Goal: Find specific page/section: Find specific page/section

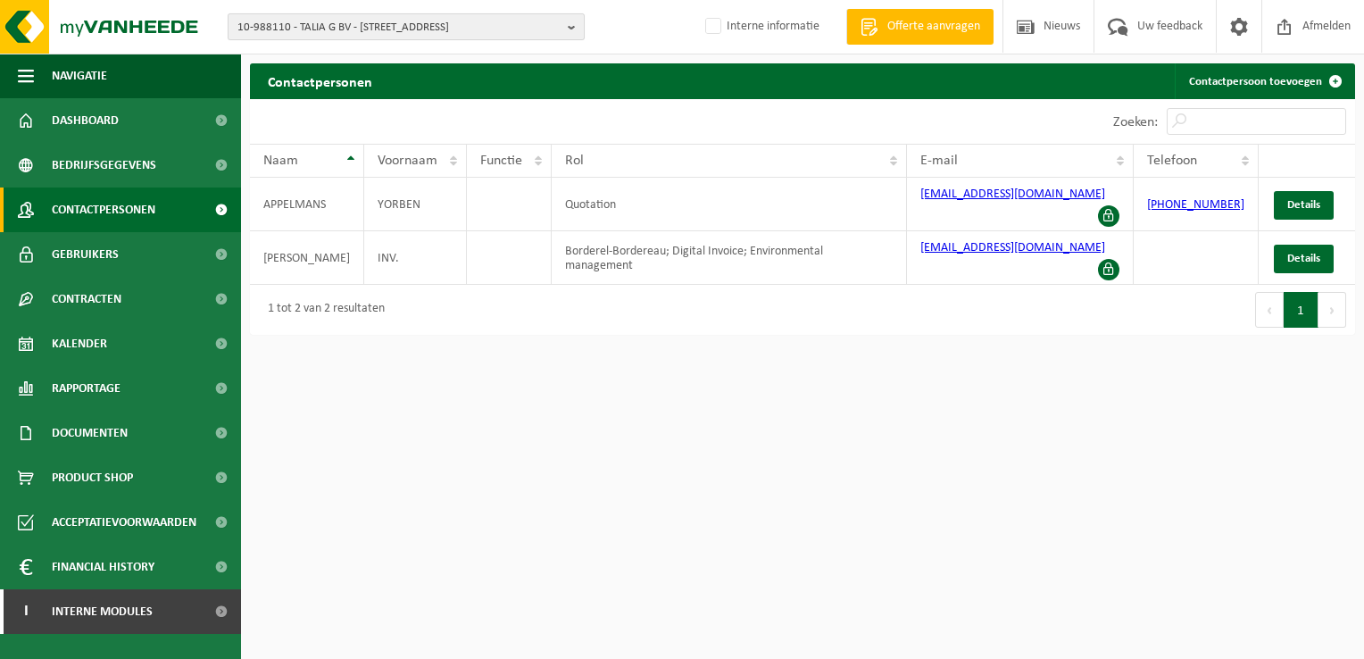
click at [347, 21] on span "10-988110 - TALIA G BV - 9500 GERAARDSBERGEN, MARKT 52" at bounding box center [398, 27] width 323 height 27
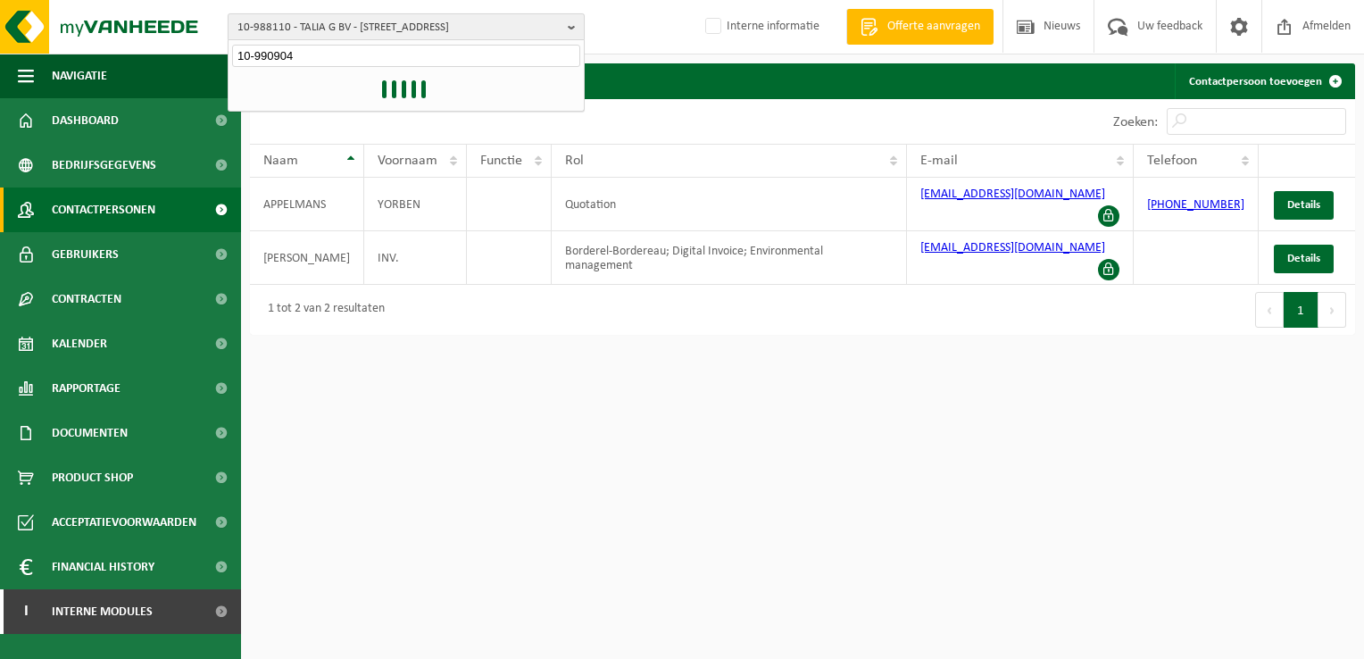
type input "10-990904"
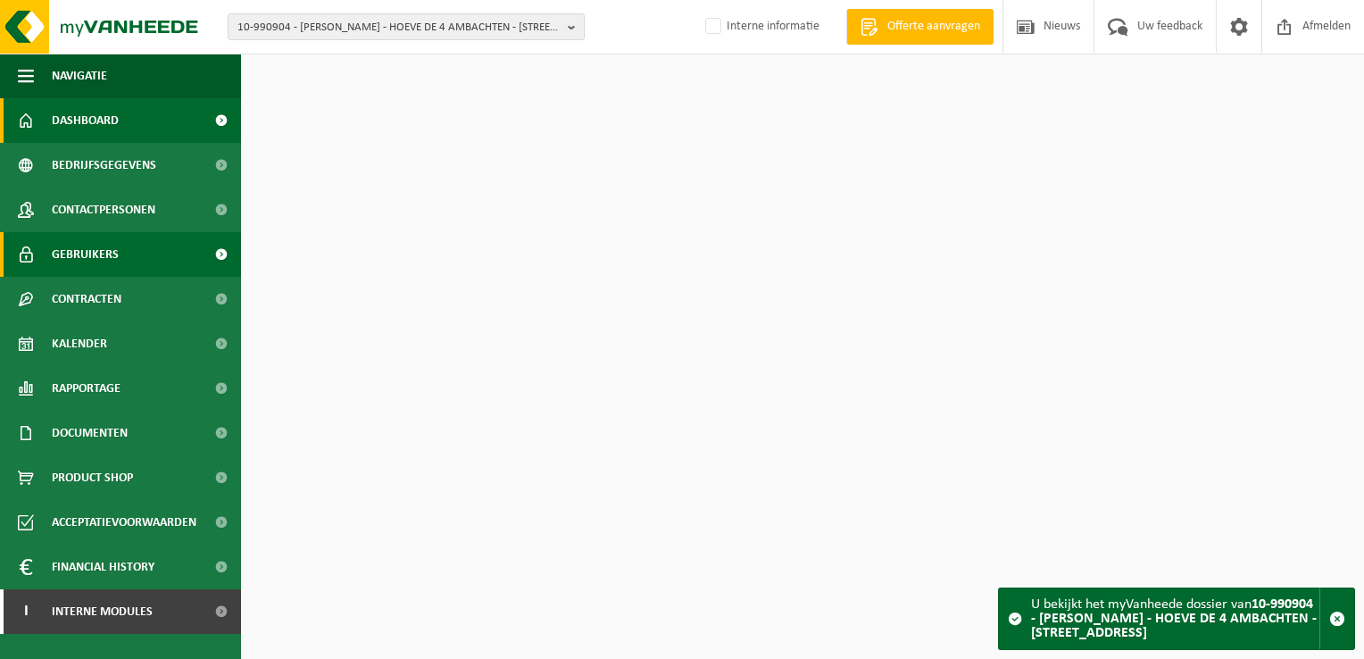
click at [54, 260] on span "Gebruikers" at bounding box center [85, 254] width 67 height 45
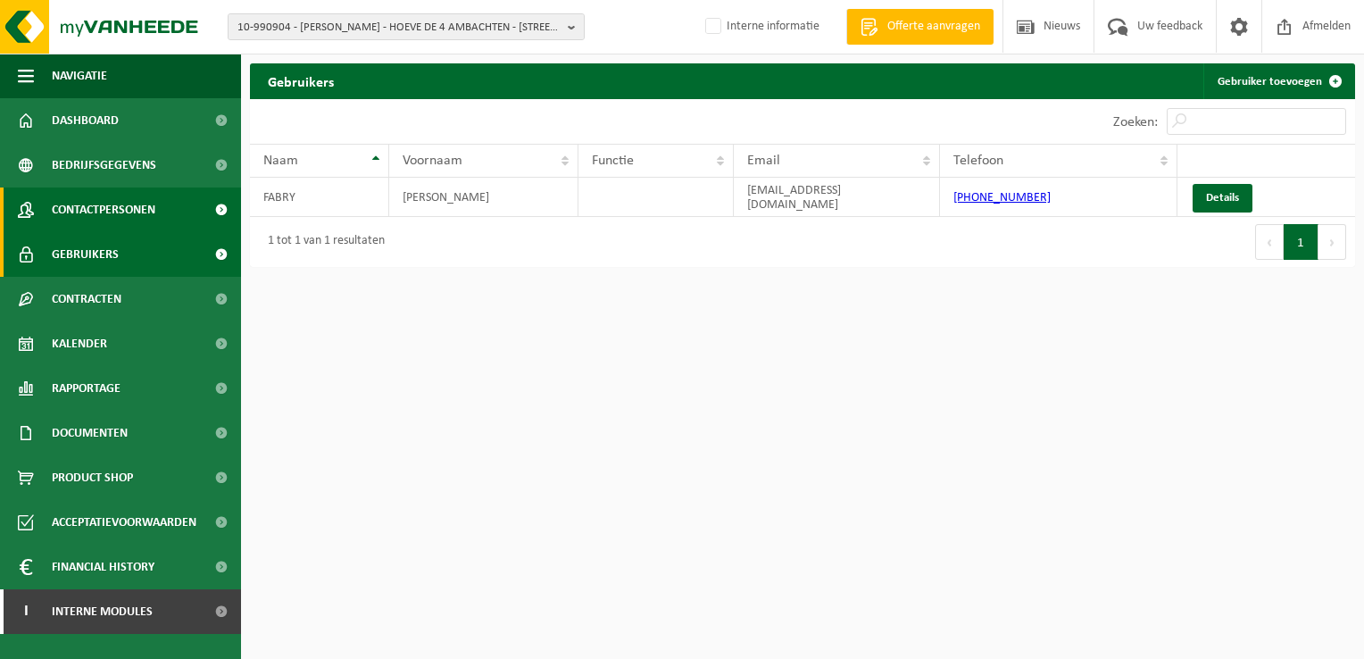
click at [106, 212] on span "Contactpersonen" at bounding box center [104, 209] width 104 height 45
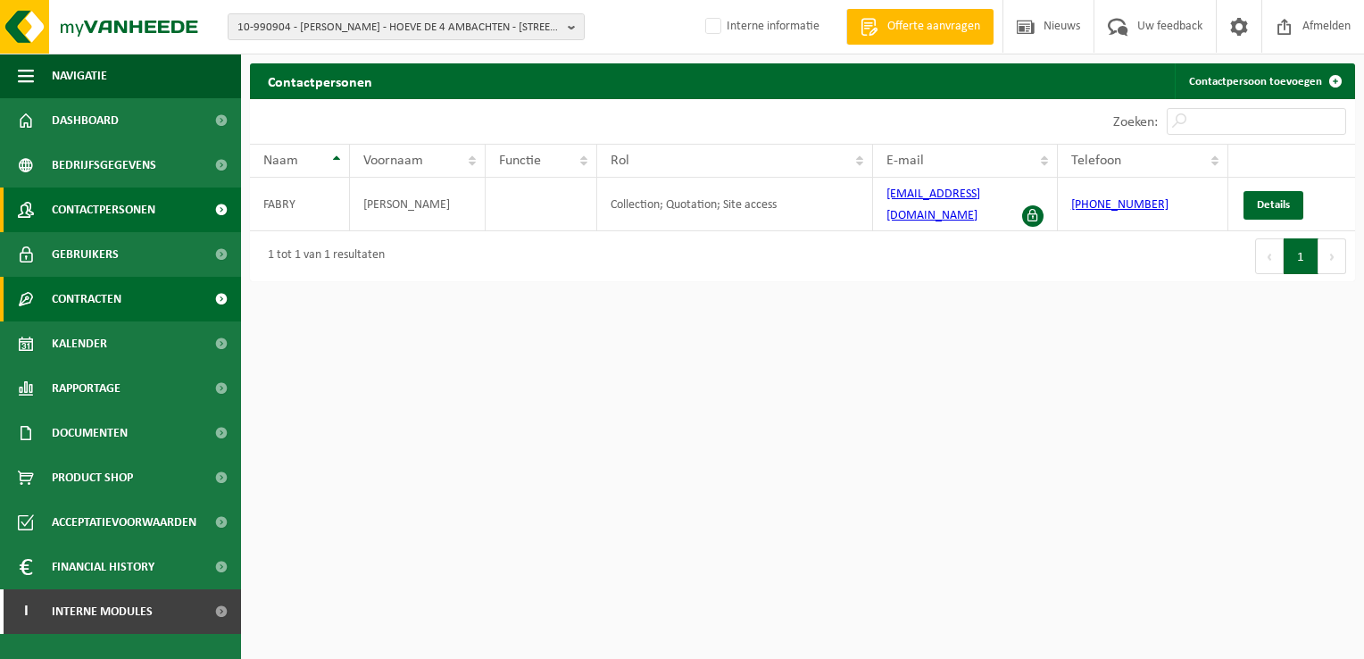
click at [111, 304] on span "Contracten" at bounding box center [87, 299] width 70 height 45
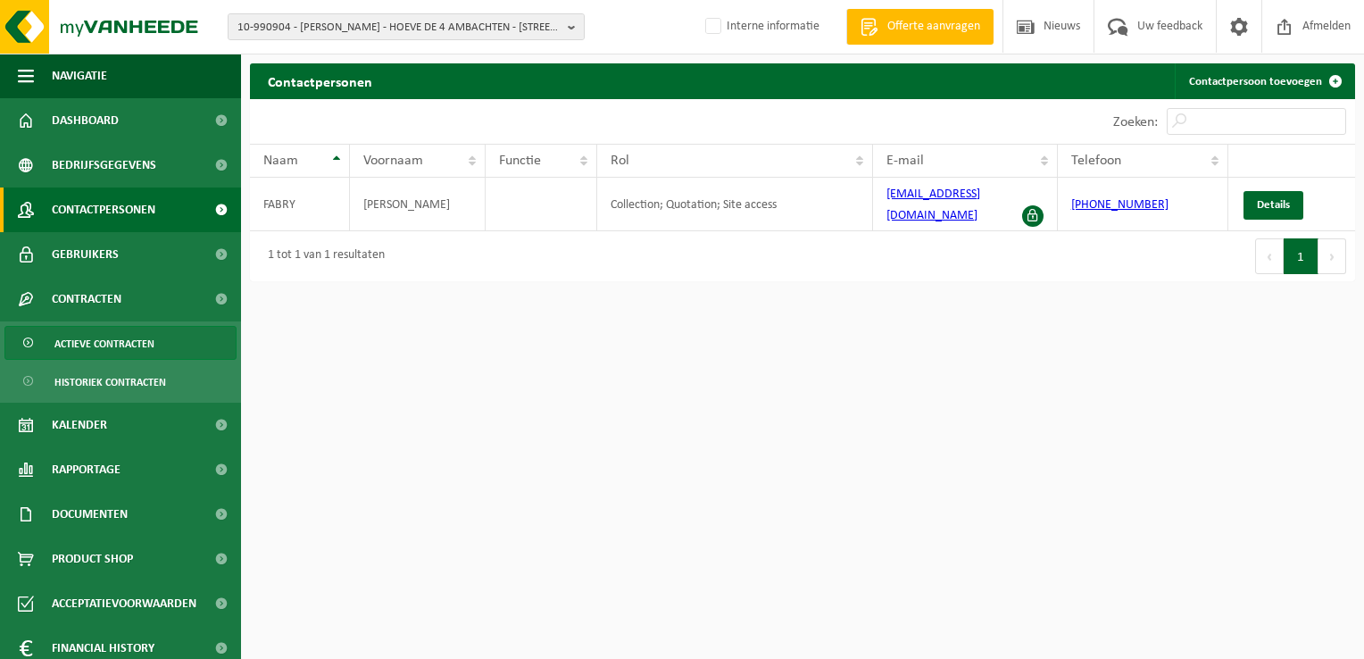
click at [134, 342] on span "Actieve contracten" at bounding box center [104, 344] width 100 height 34
